Goal: Information Seeking & Learning: Learn about a topic

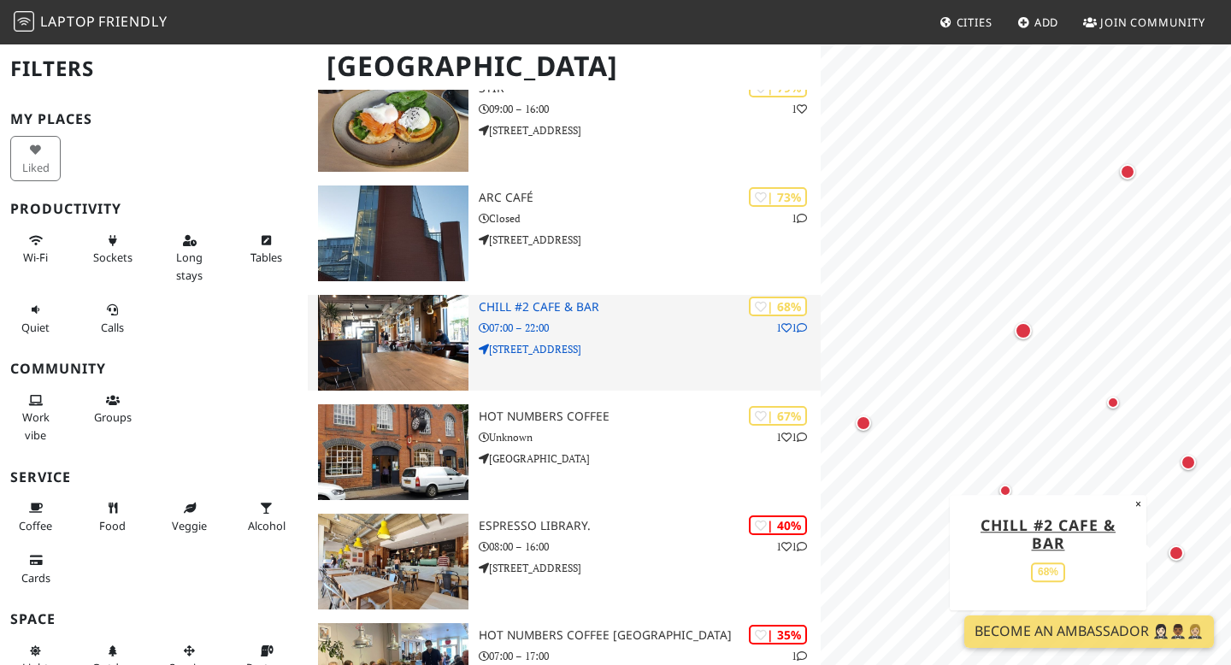
scroll to position [290, 0]
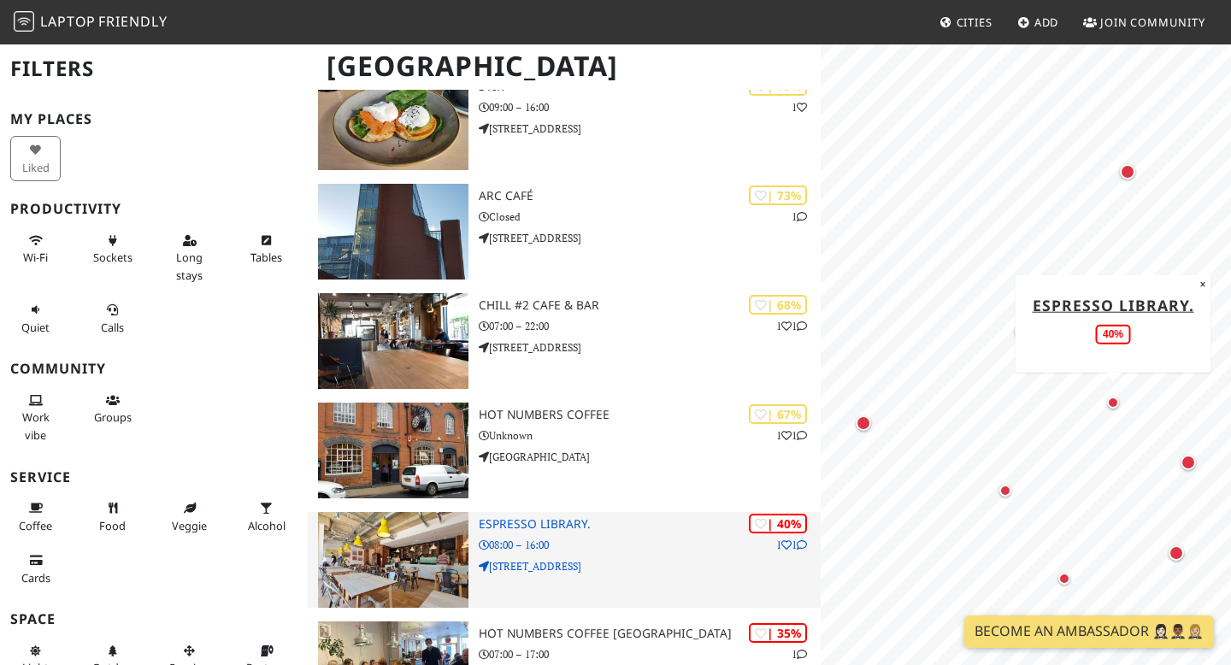
click at [545, 519] on h3 "Espresso Library." at bounding box center [650, 524] width 342 height 15
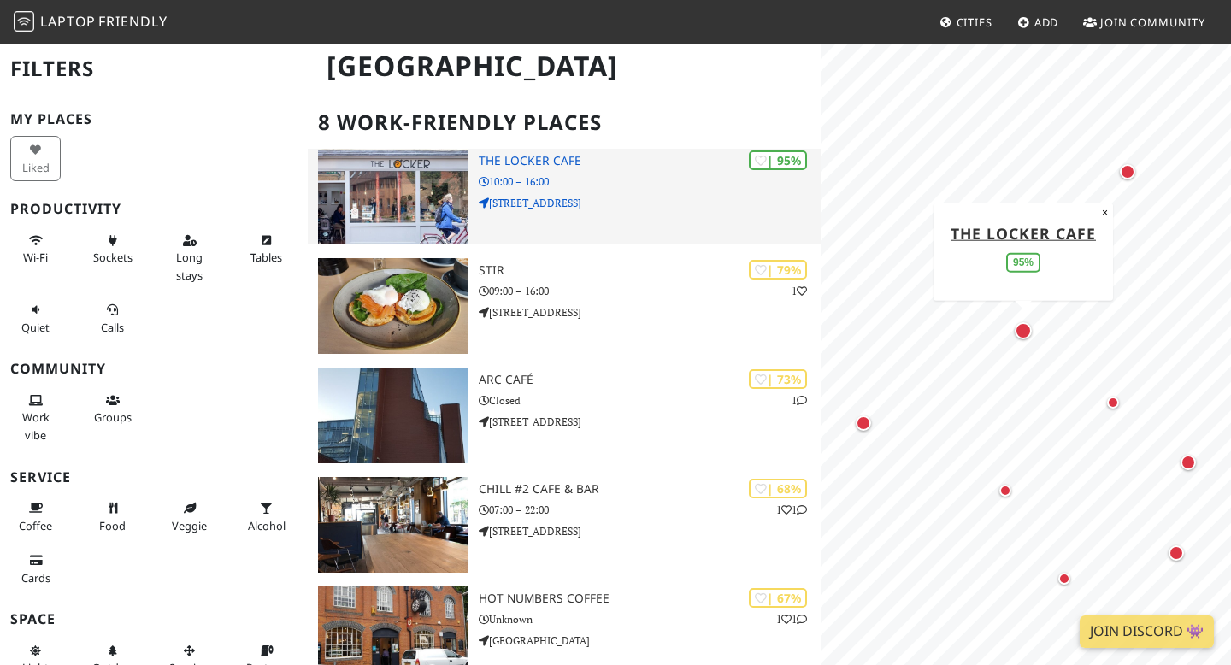
scroll to position [109, 0]
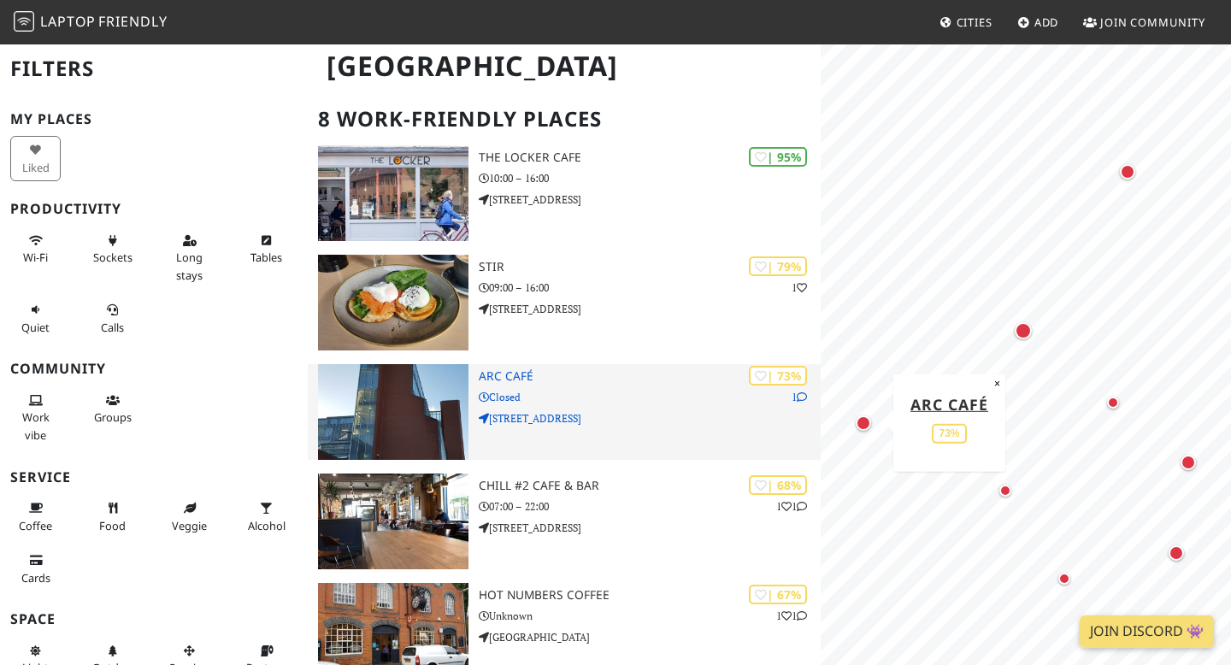
click at [525, 380] on h3 "ARC Café" at bounding box center [650, 376] width 342 height 15
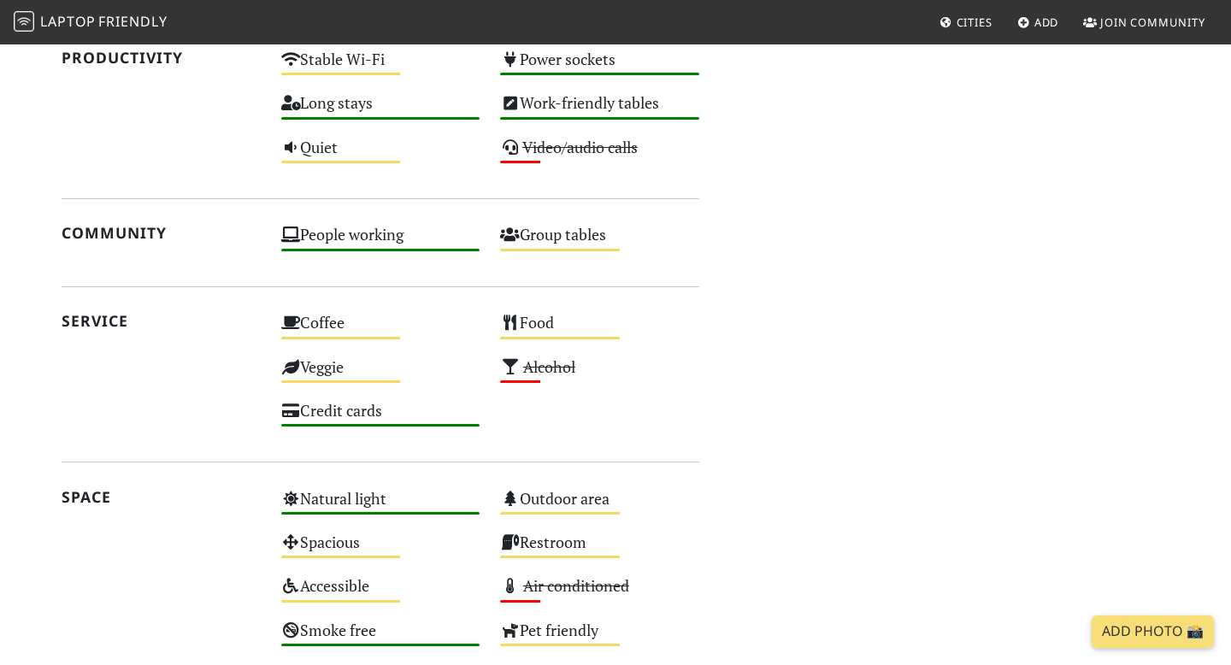
scroll to position [1312, 0]
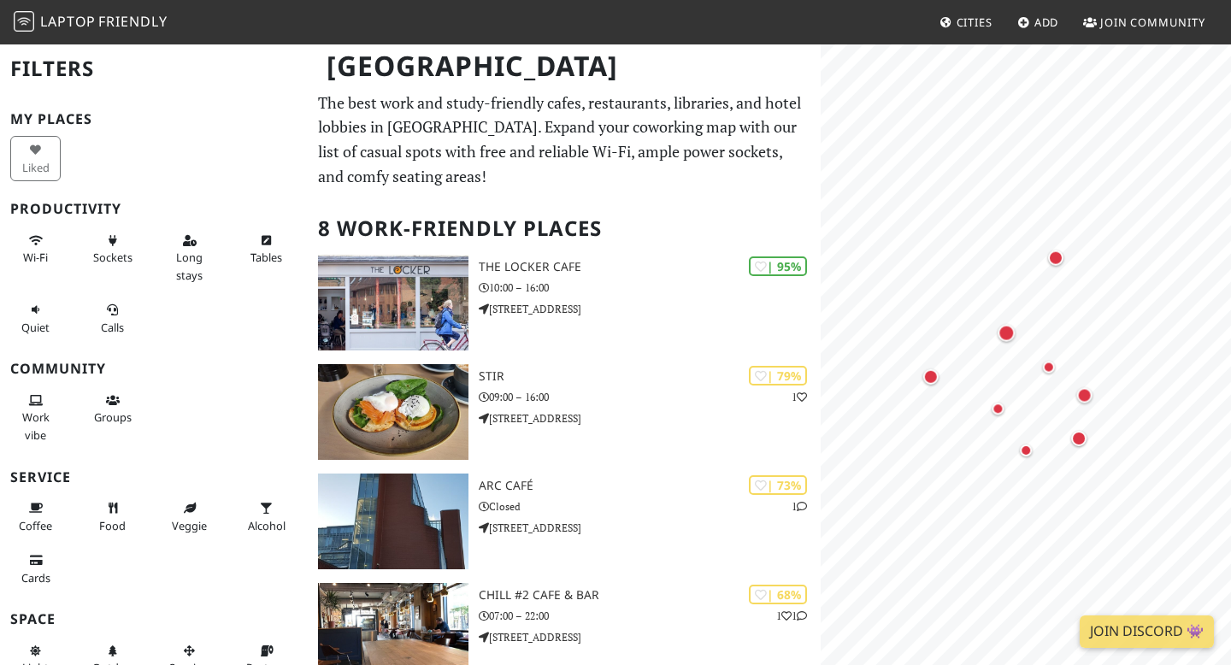
scroll to position [290, 0]
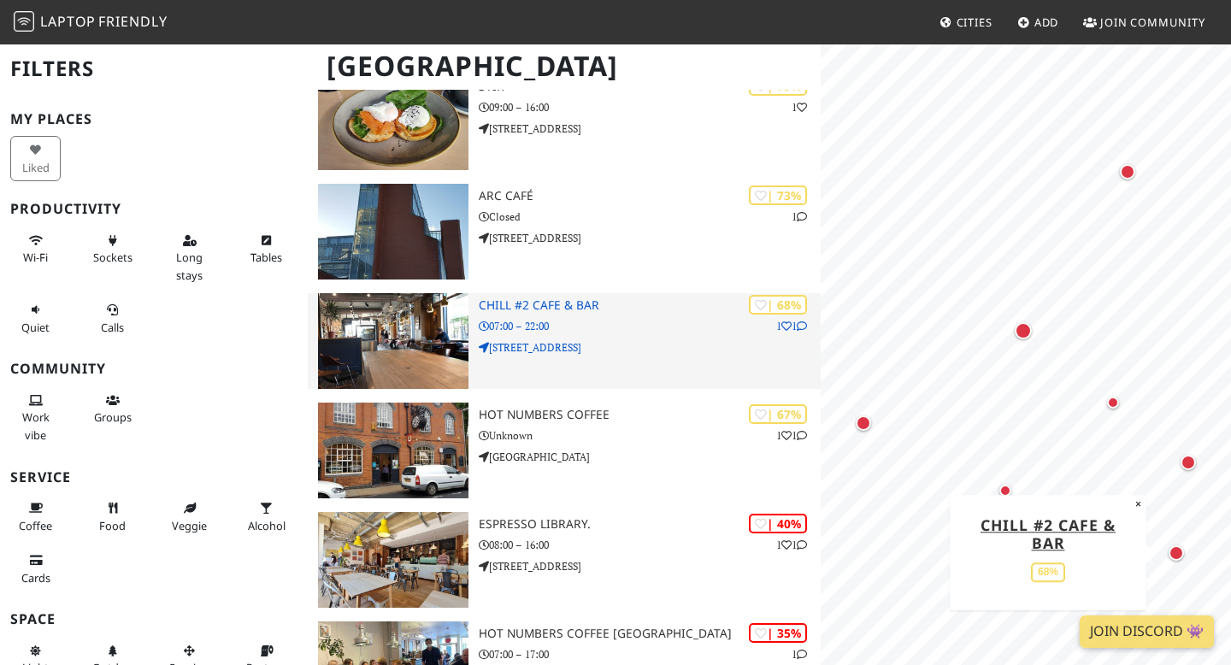
click at [580, 309] on h3 "Chill #2 Cafe & Bar" at bounding box center [650, 305] width 342 height 15
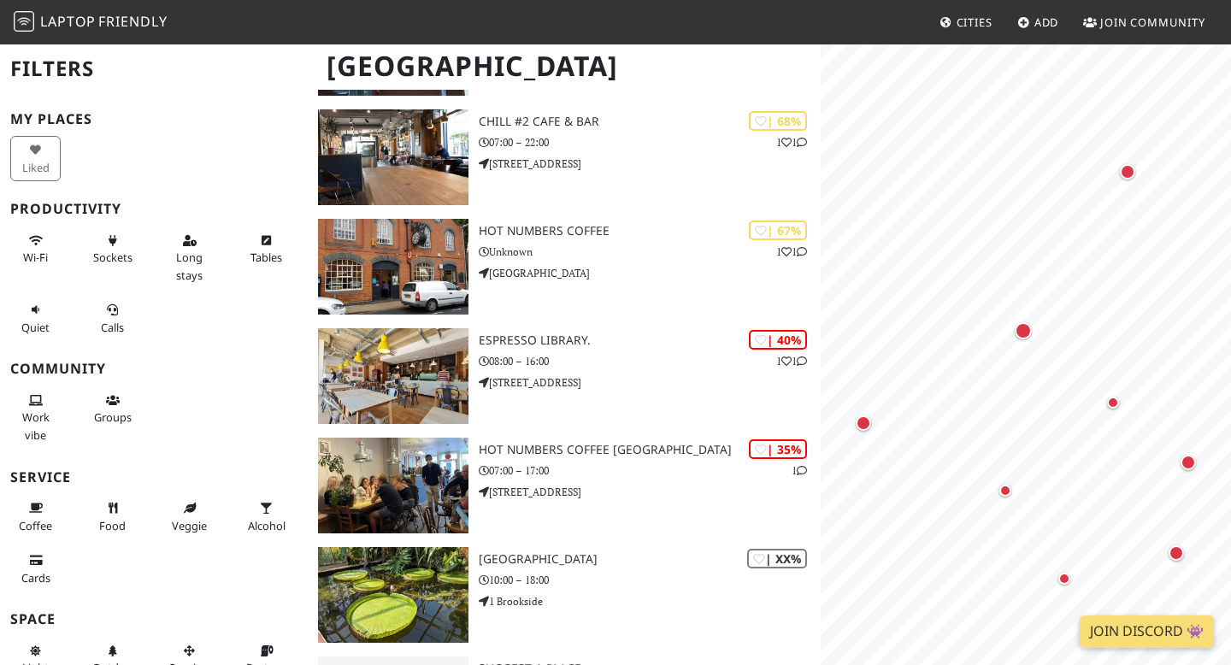
scroll to position [574, 0]
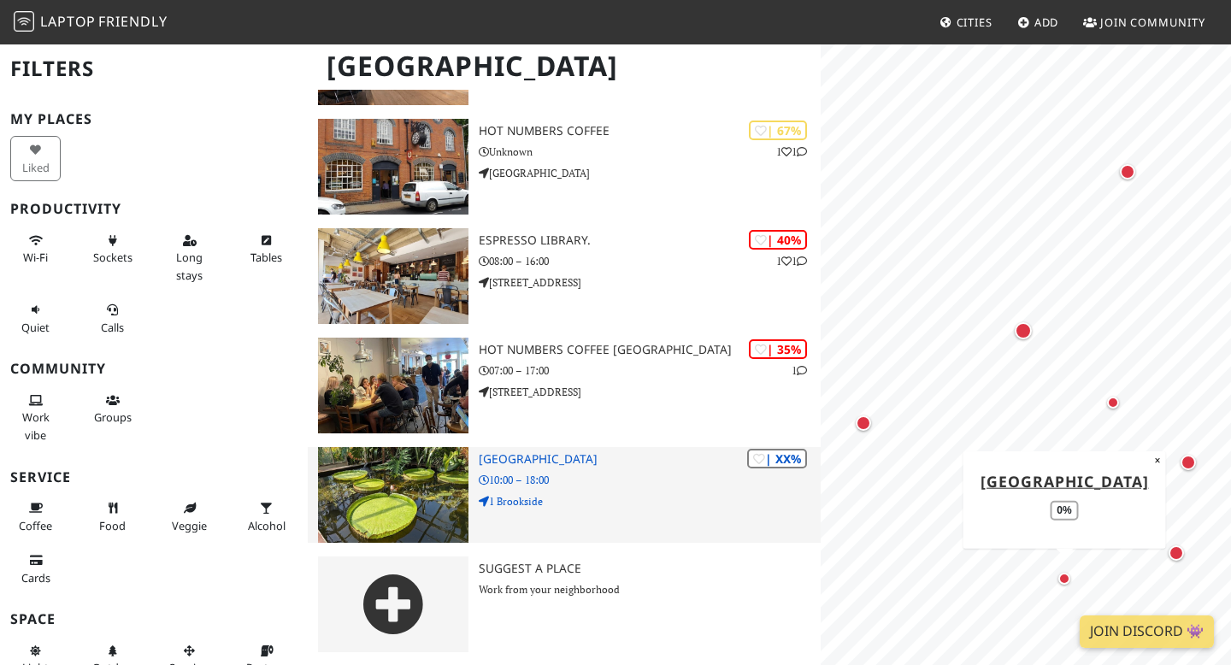
click at [579, 457] on h3 "[GEOGRAPHIC_DATA]" at bounding box center [650, 459] width 342 height 15
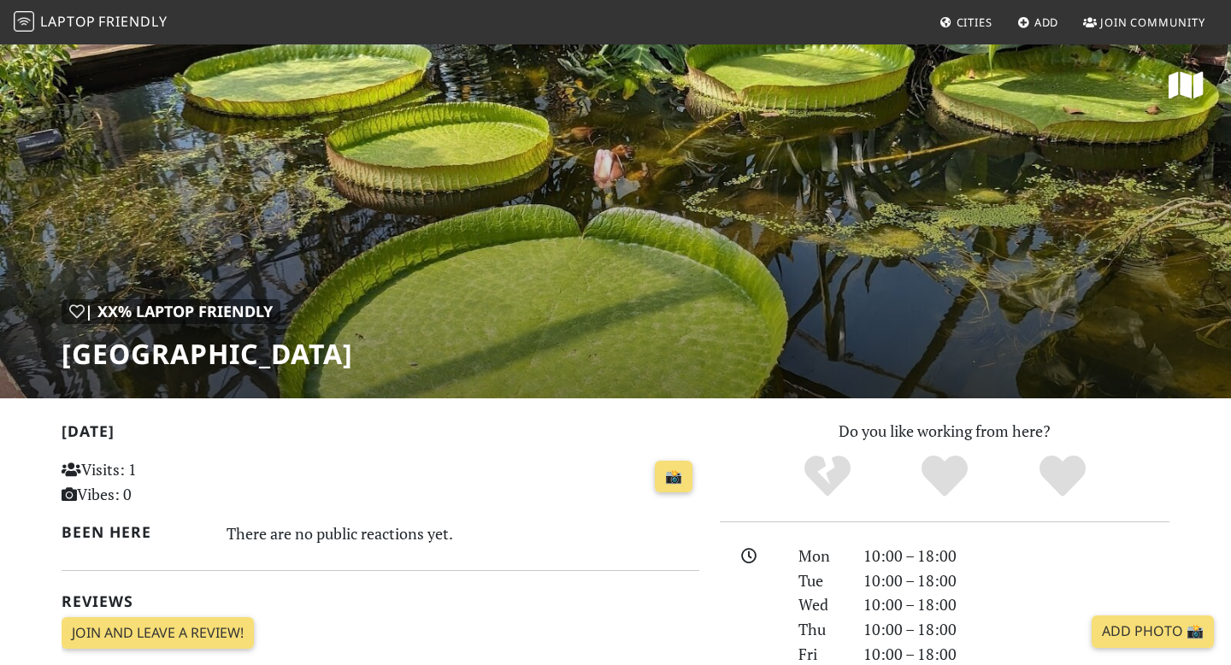
drag, startPoint x: 425, startPoint y: 354, endPoint x: 746, endPoint y: 355, distance: 321.5
click at [746, 354] on div "| XX% Laptop Friendly Cambridge University Botanic Garden" at bounding box center [615, 221] width 1231 height 356
copy h1 "Botanic Garden"
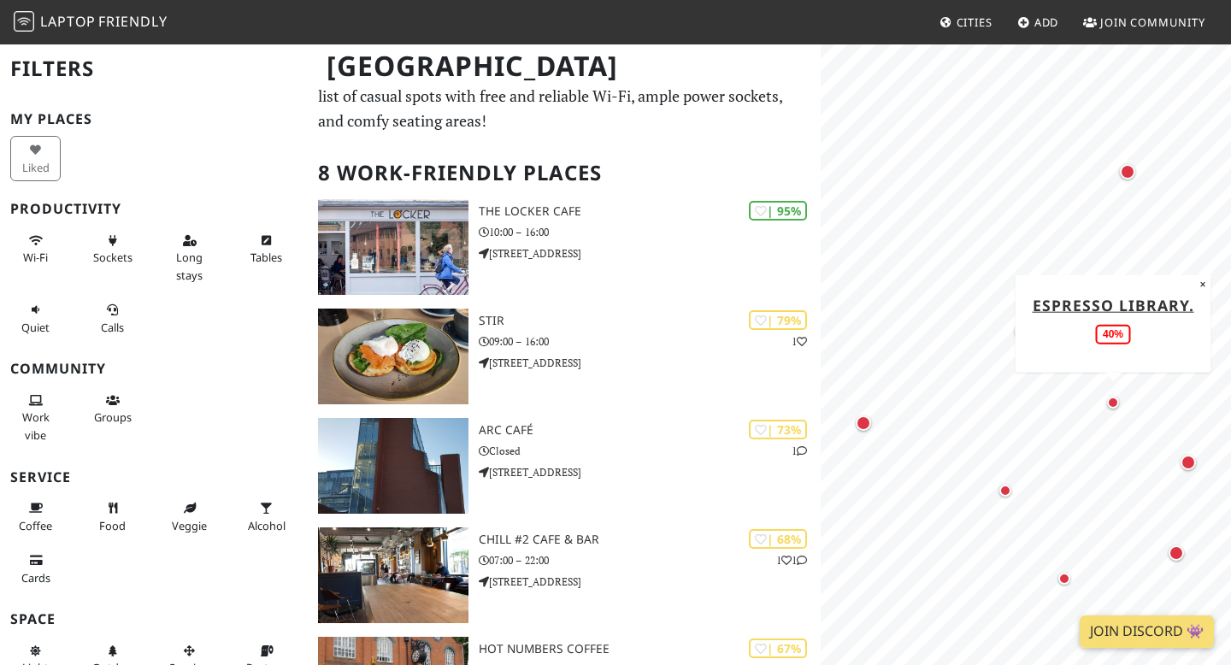
scroll to position [46, 0]
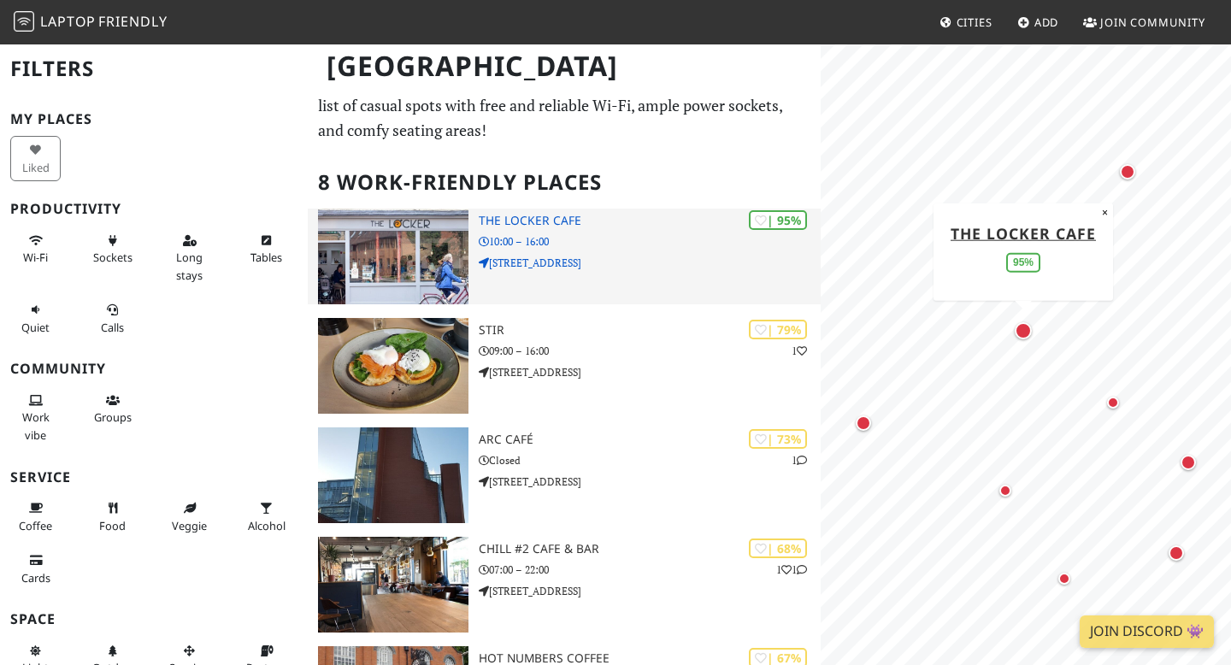
click at [615, 221] on h3 "The Locker Cafe" at bounding box center [650, 221] width 342 height 15
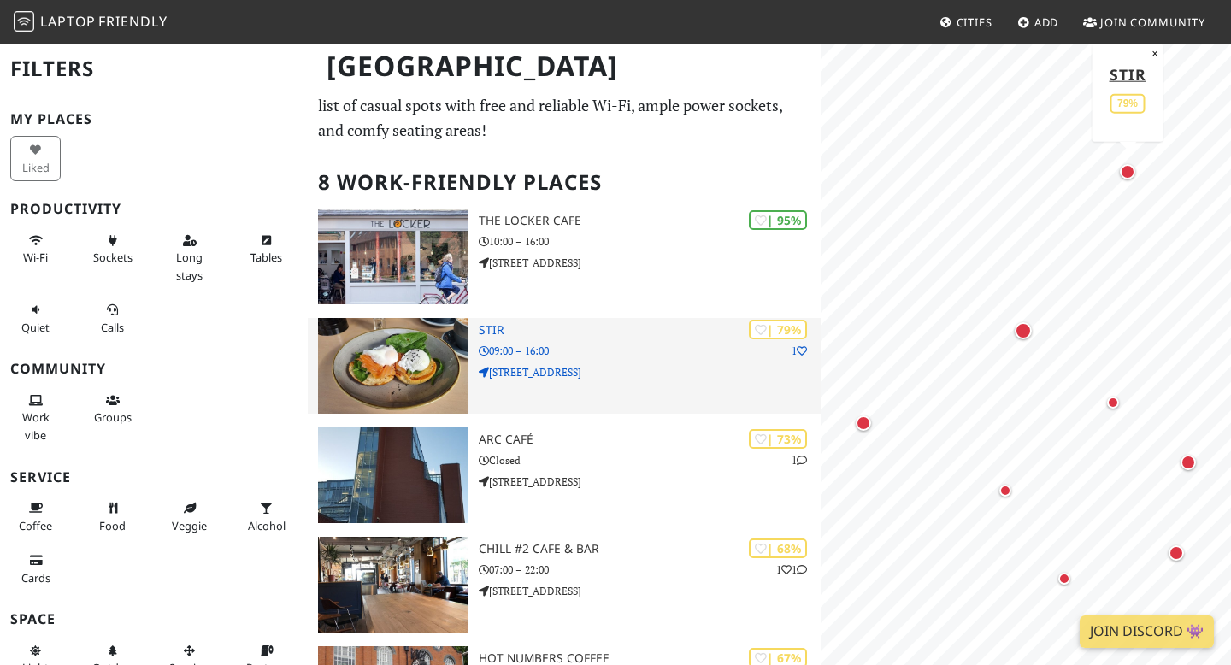
click at [493, 327] on h3 "Stir" at bounding box center [650, 330] width 342 height 15
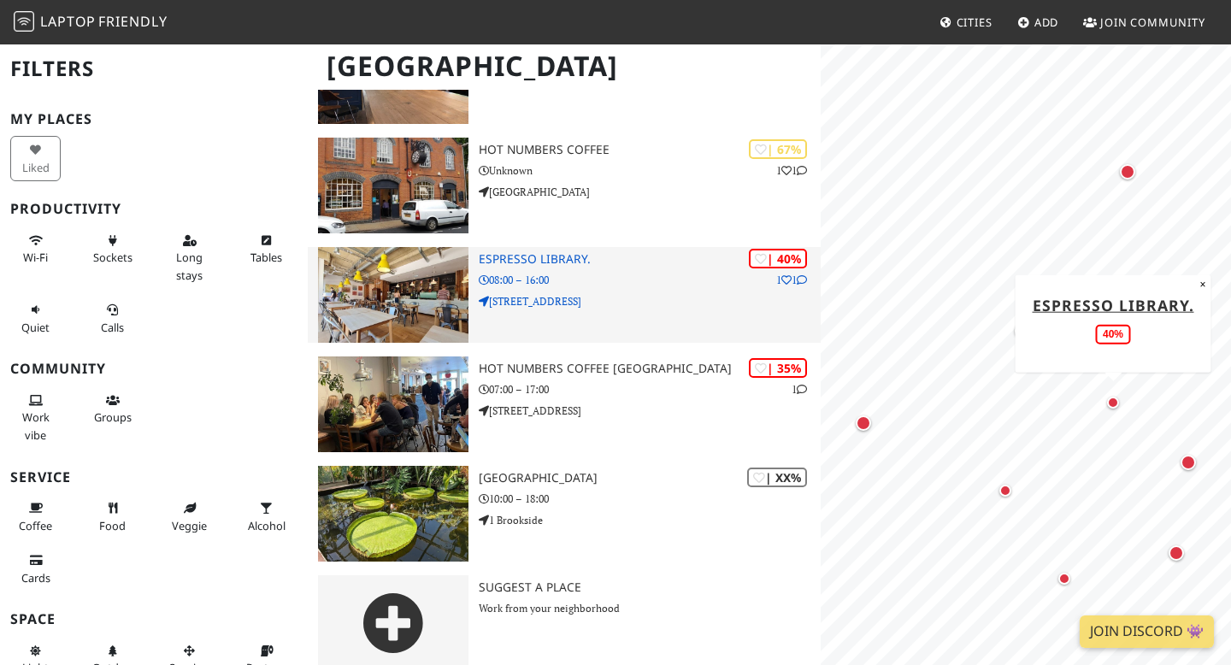
scroll to position [574, 0]
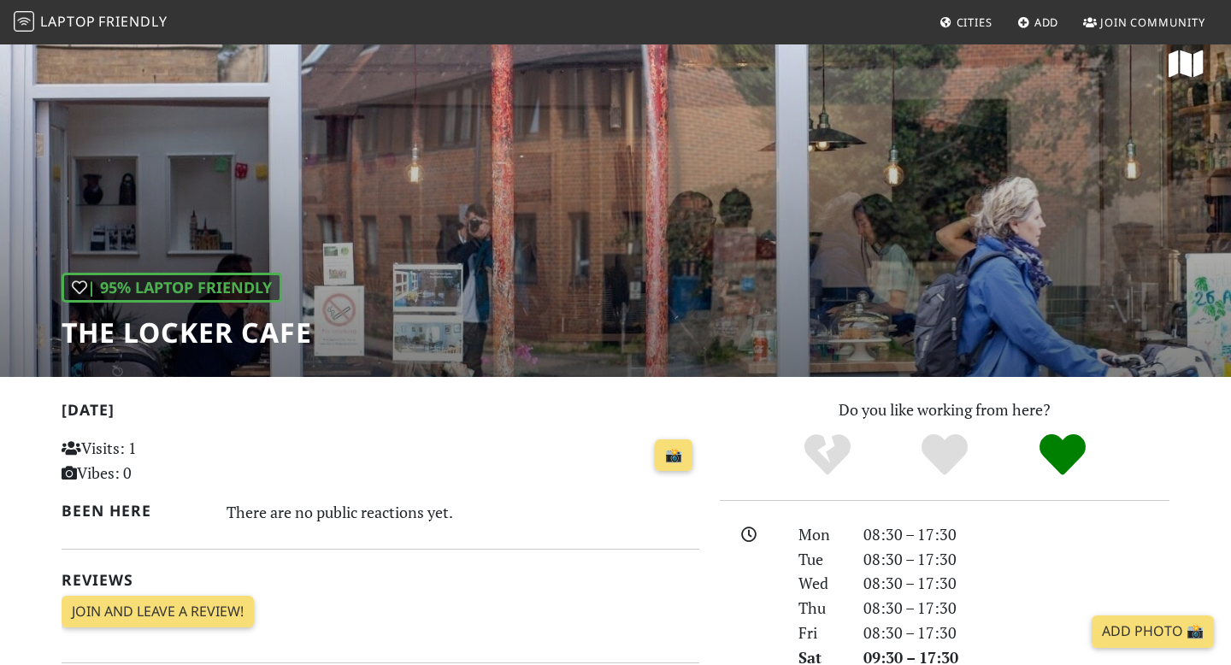
scroll to position [23, 0]
